Goal: Register for event/course

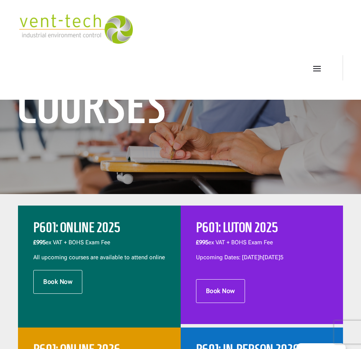
scroll to position [230, 0]
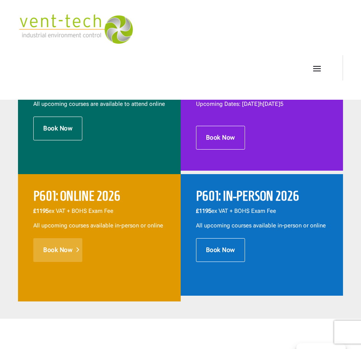
click at [56, 253] on link "Book Now" at bounding box center [57, 250] width 49 height 24
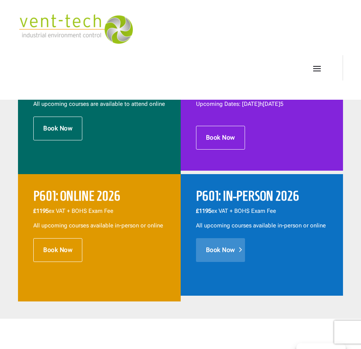
click at [234, 248] on link "Book Now" at bounding box center [220, 250] width 49 height 24
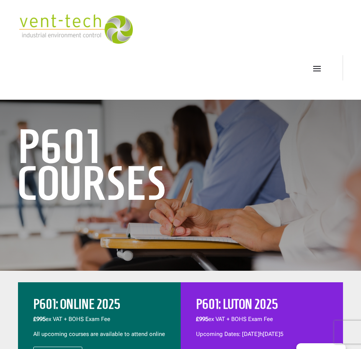
click at [317, 62] on span at bounding box center [317, 68] width 12 height 12
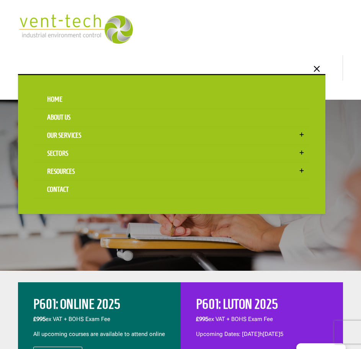
click at [239, 39] on div at bounding box center [180, 26] width 325 height 36
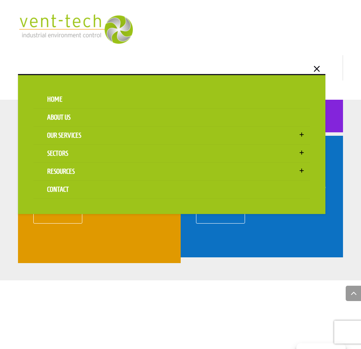
scroll to position [536, 0]
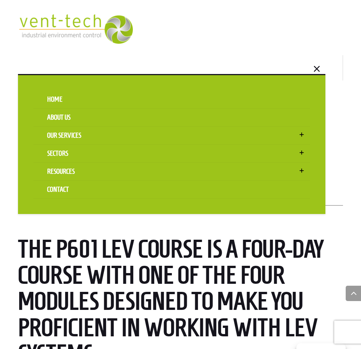
drag, startPoint x: 110, startPoint y: 282, endPoint x: 122, endPoint y: 266, distance: 20.2
click at [110, 280] on span "The P601 LEV course is a four-day course with one of the four modules designed …" at bounding box center [170, 301] width 305 height 132
click at [316, 69] on span at bounding box center [317, 68] width 13 height 12
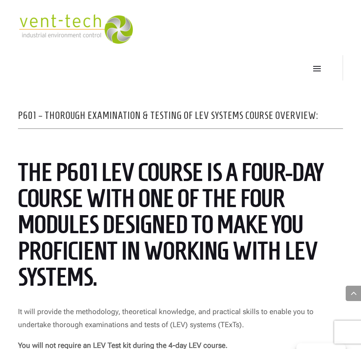
scroll to position [421, 0]
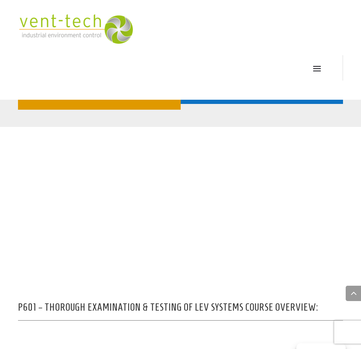
click at [319, 71] on span at bounding box center [317, 68] width 12 height 12
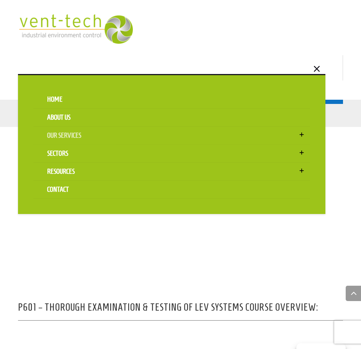
click at [108, 136] on link "Our Services" at bounding box center [171, 135] width 277 height 18
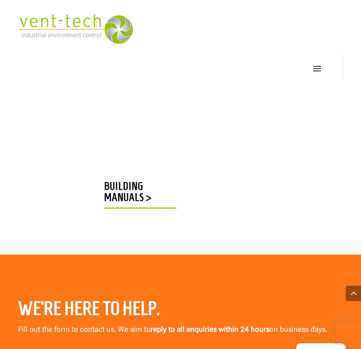
scroll to position [920, 0]
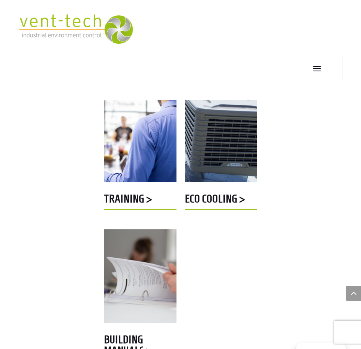
click at [113, 200] on h5 "Training >" at bounding box center [140, 200] width 72 height 15
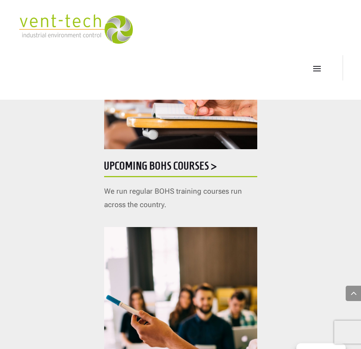
scroll to position [268, 0]
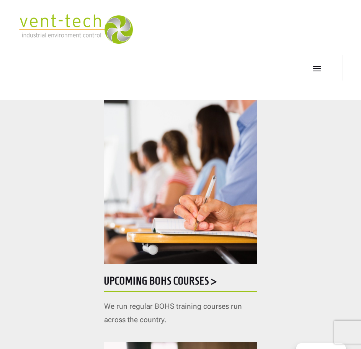
click at [150, 286] on h5 "Upcoming BOHS courses >" at bounding box center [180, 282] width 153 height 15
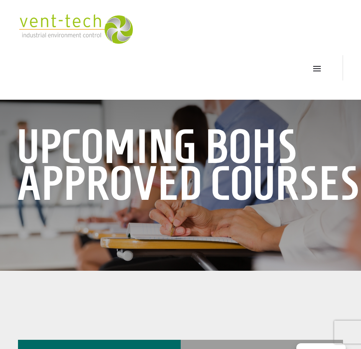
scroll to position [192, 0]
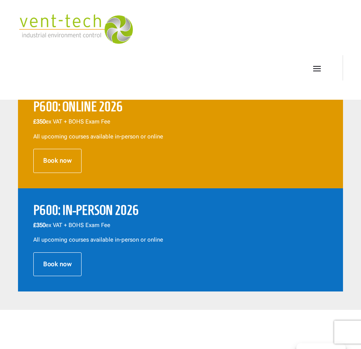
scroll to position [192, 0]
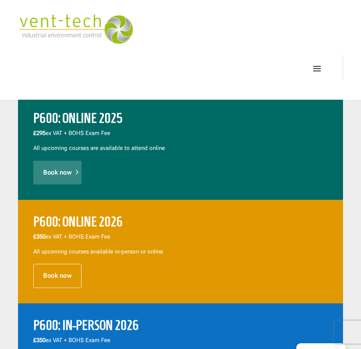
click at [63, 177] on link "Book now" at bounding box center [57, 173] width 48 height 24
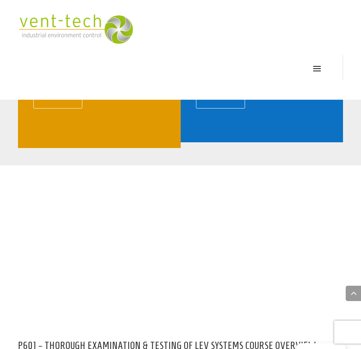
scroll to position [307, 0]
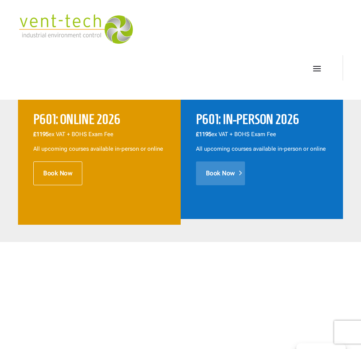
click at [217, 182] on link "Book Now" at bounding box center [220, 173] width 49 height 24
